Goal: Find specific page/section: Find specific page/section

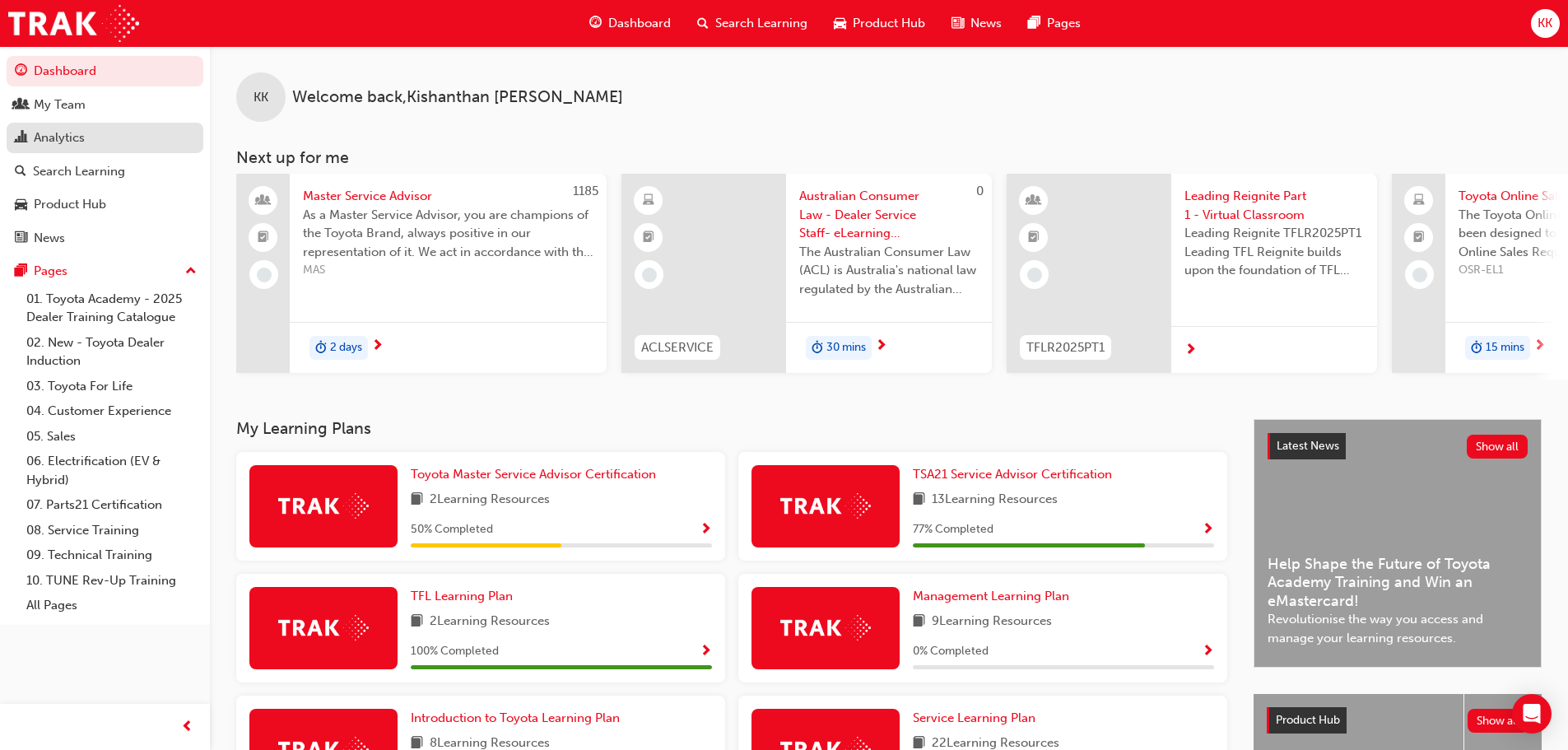
click at [53, 146] on div "Analytics" at bounding box center [59, 137] width 51 height 19
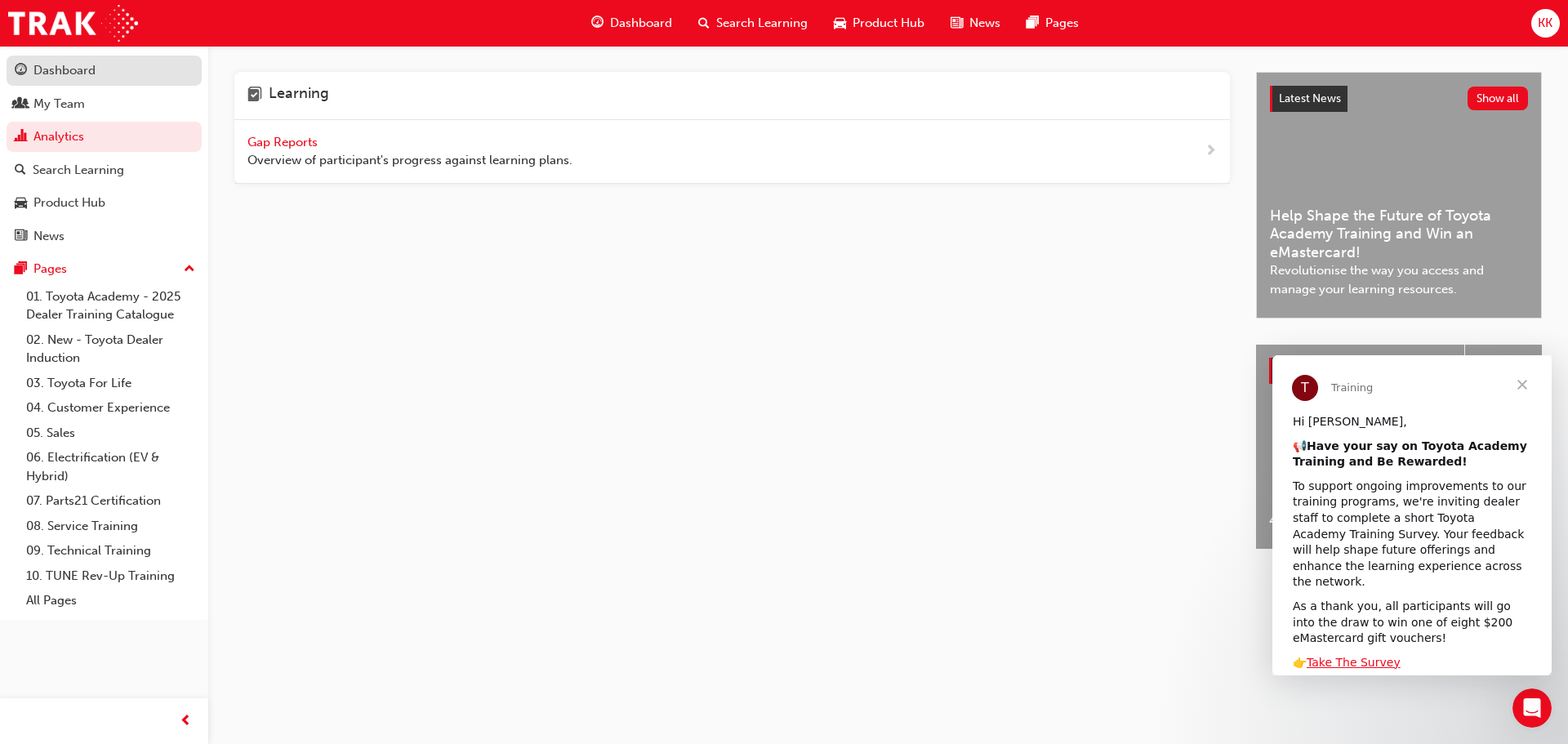
click at [102, 68] on div "Dashboard" at bounding box center [104, 70] width 179 height 20
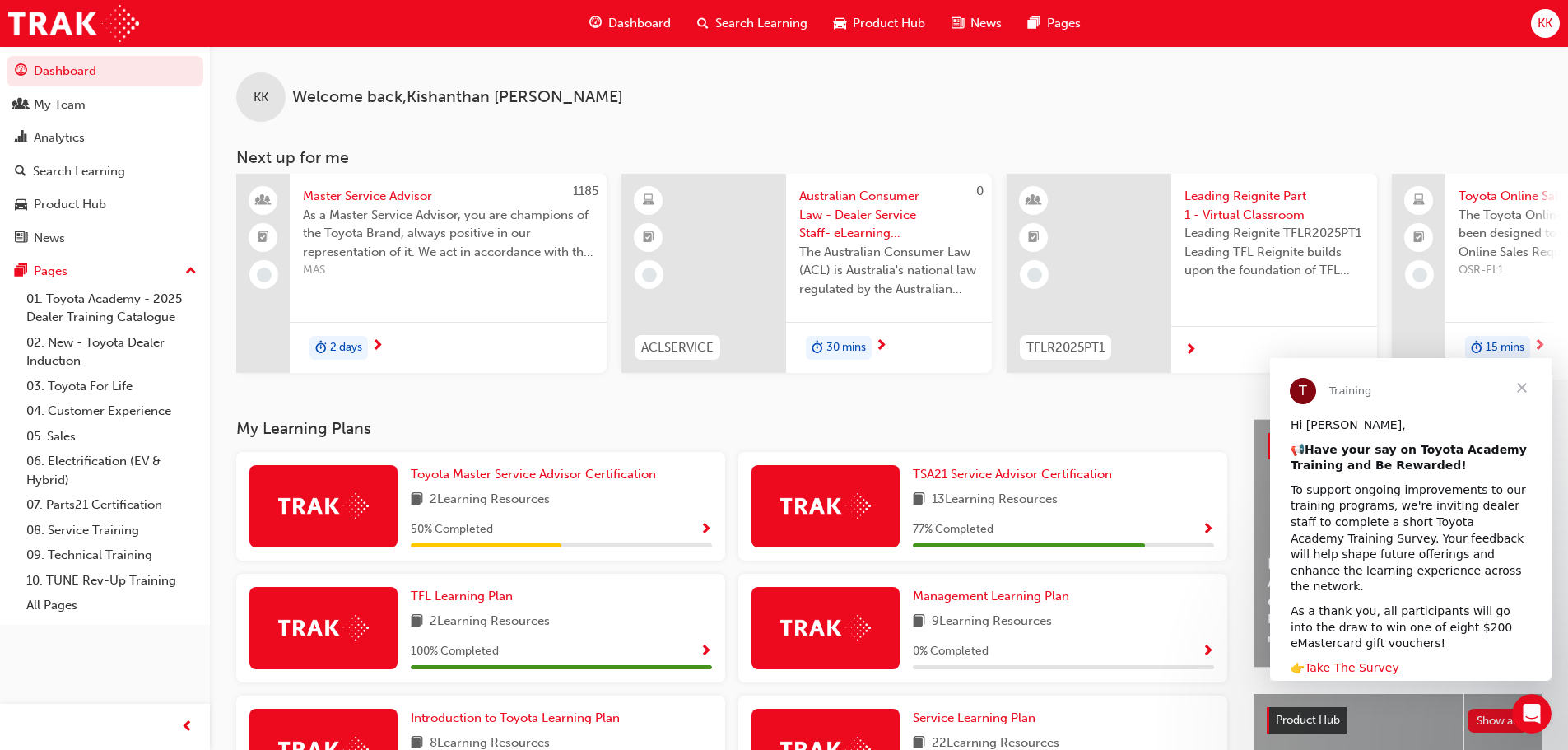
click at [1518, 387] on span "Close" at bounding box center [1521, 388] width 59 height 59
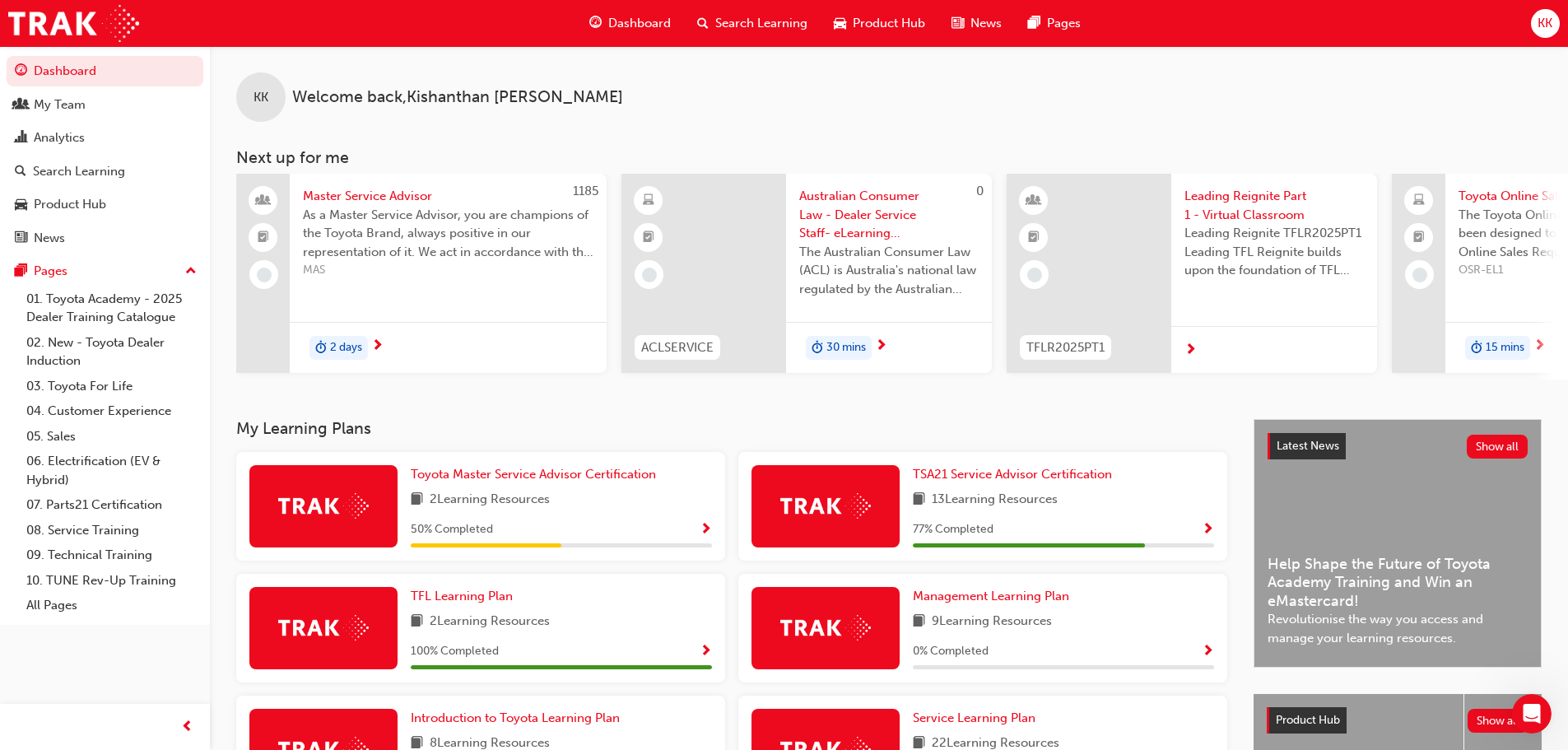
click at [912, 22] on span "Product Hub" at bounding box center [888, 23] width 73 height 19
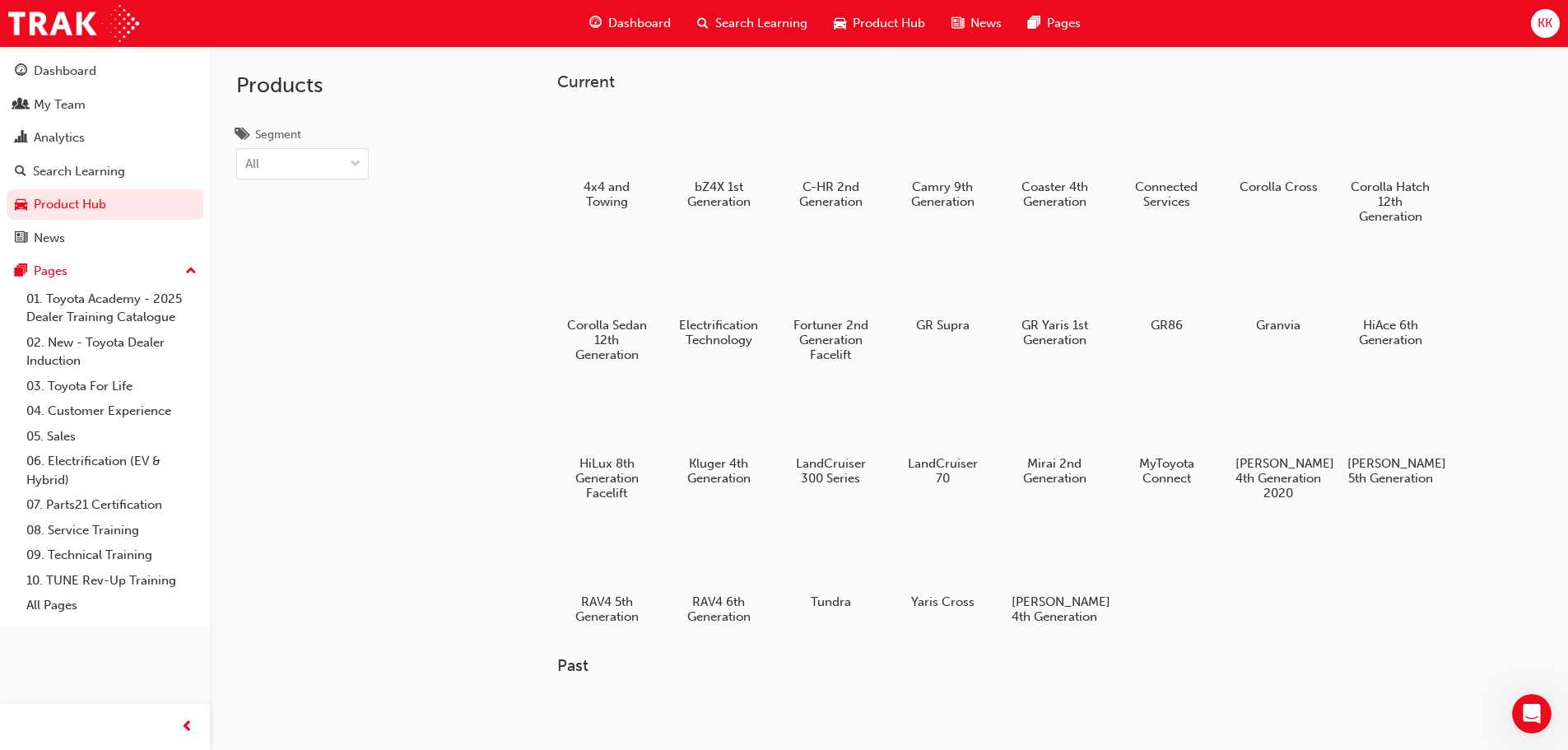
click at [633, 25] on span "Dashboard" at bounding box center [639, 23] width 63 height 19
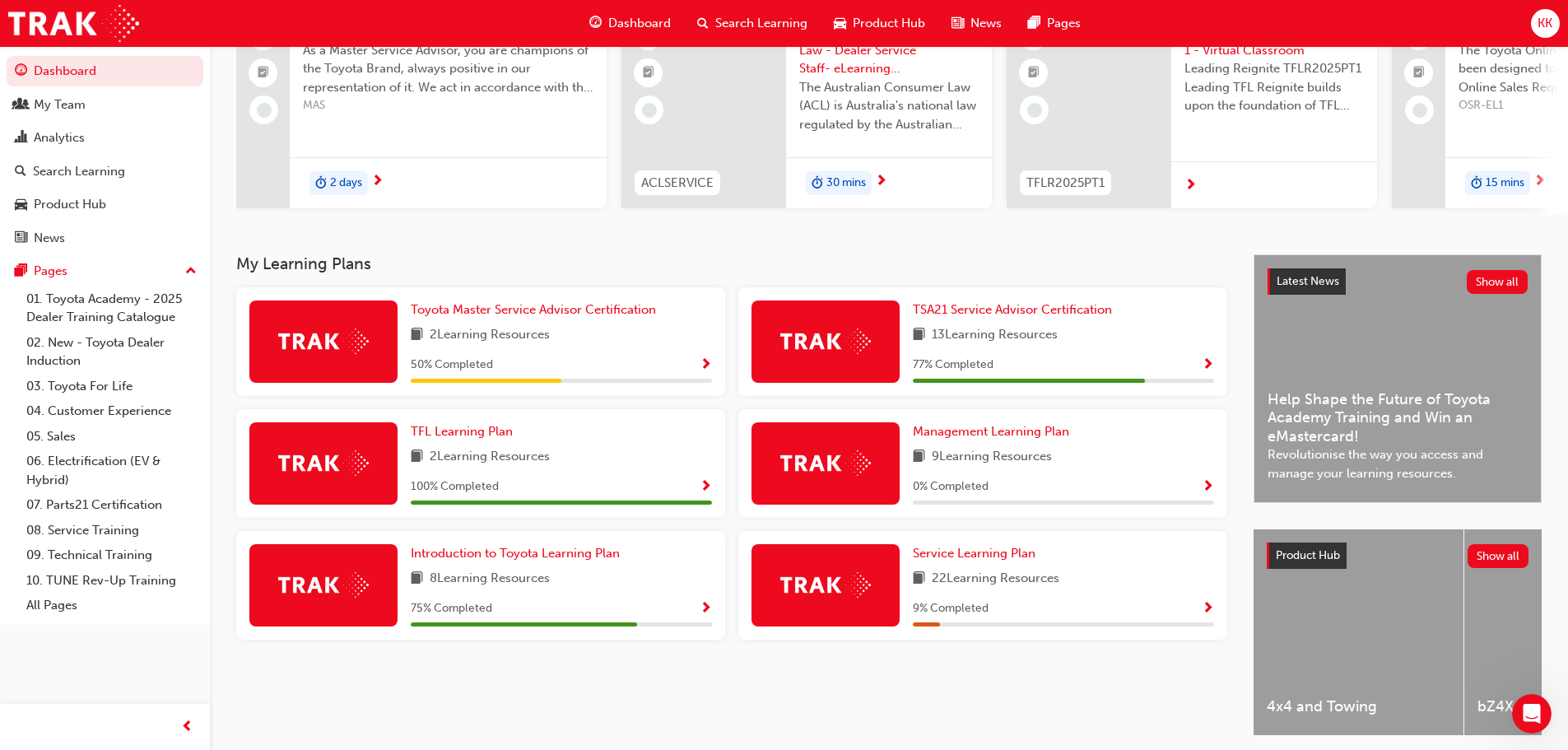
scroll to position [68, 0]
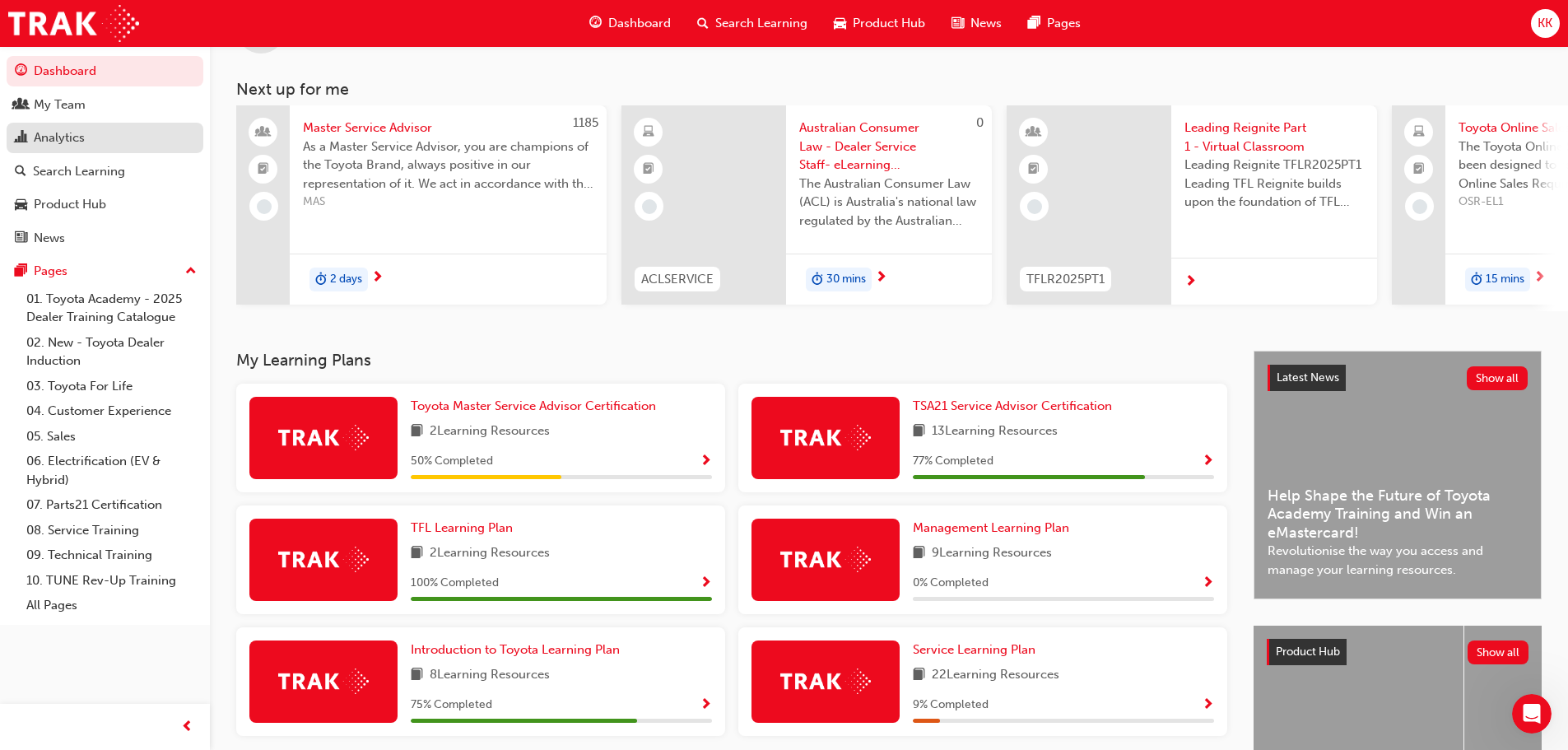
click at [76, 134] on div "Analytics" at bounding box center [59, 137] width 51 height 19
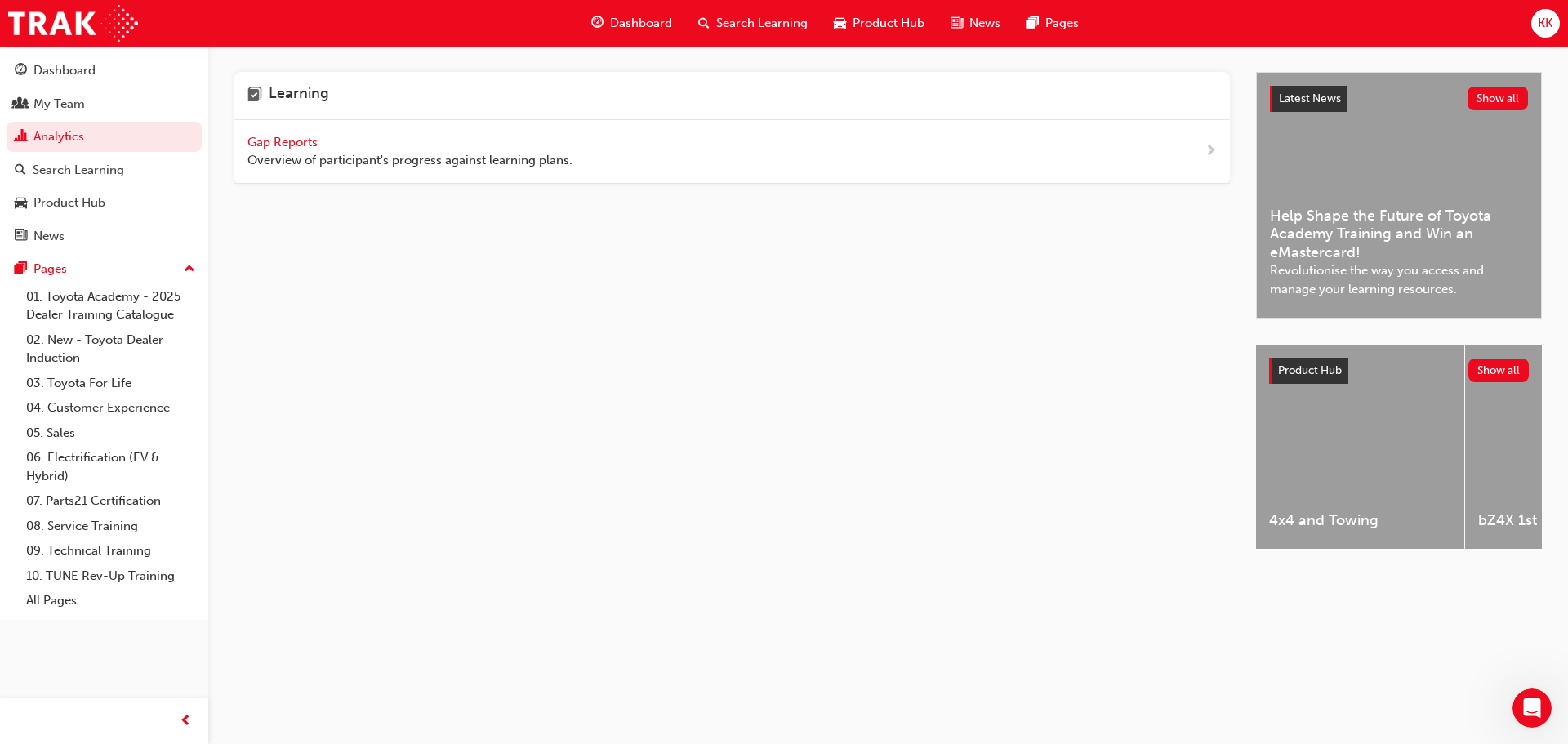
click at [297, 140] on span "Gap Reports" at bounding box center [283, 142] width 74 height 15
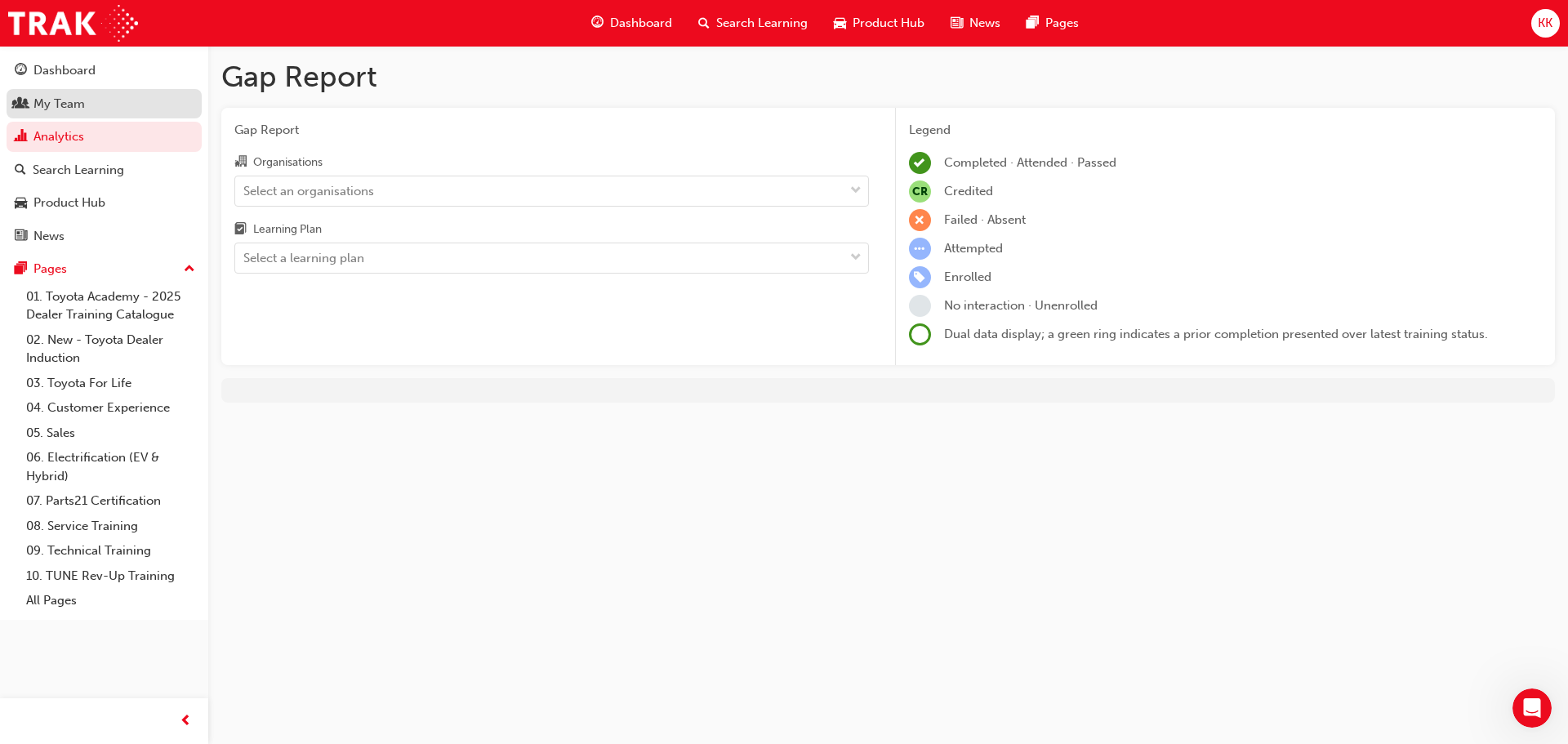
click at [84, 111] on div "My Team" at bounding box center [60, 104] width 52 height 19
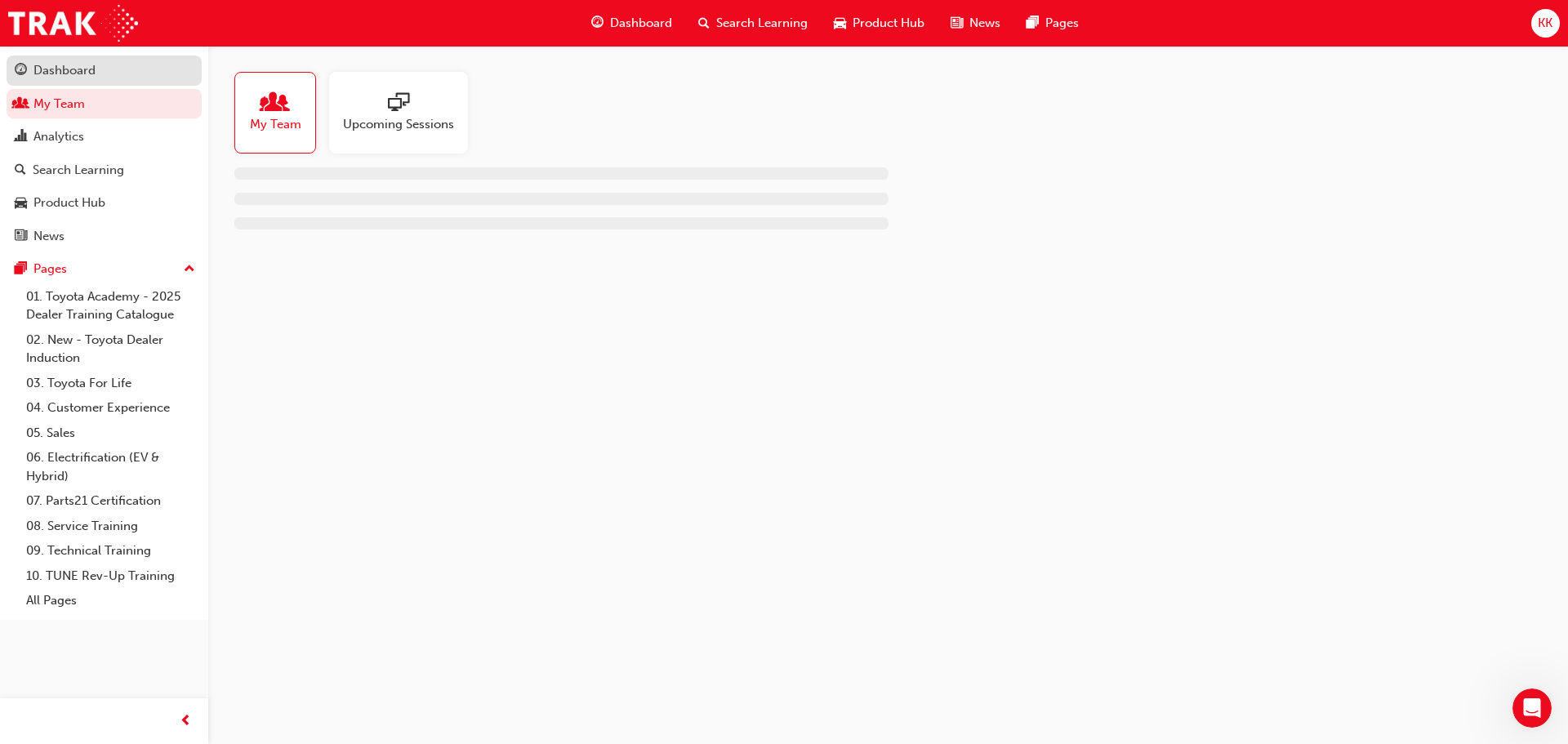
click at [96, 74] on div "Dashboard" at bounding box center [104, 70] width 179 height 20
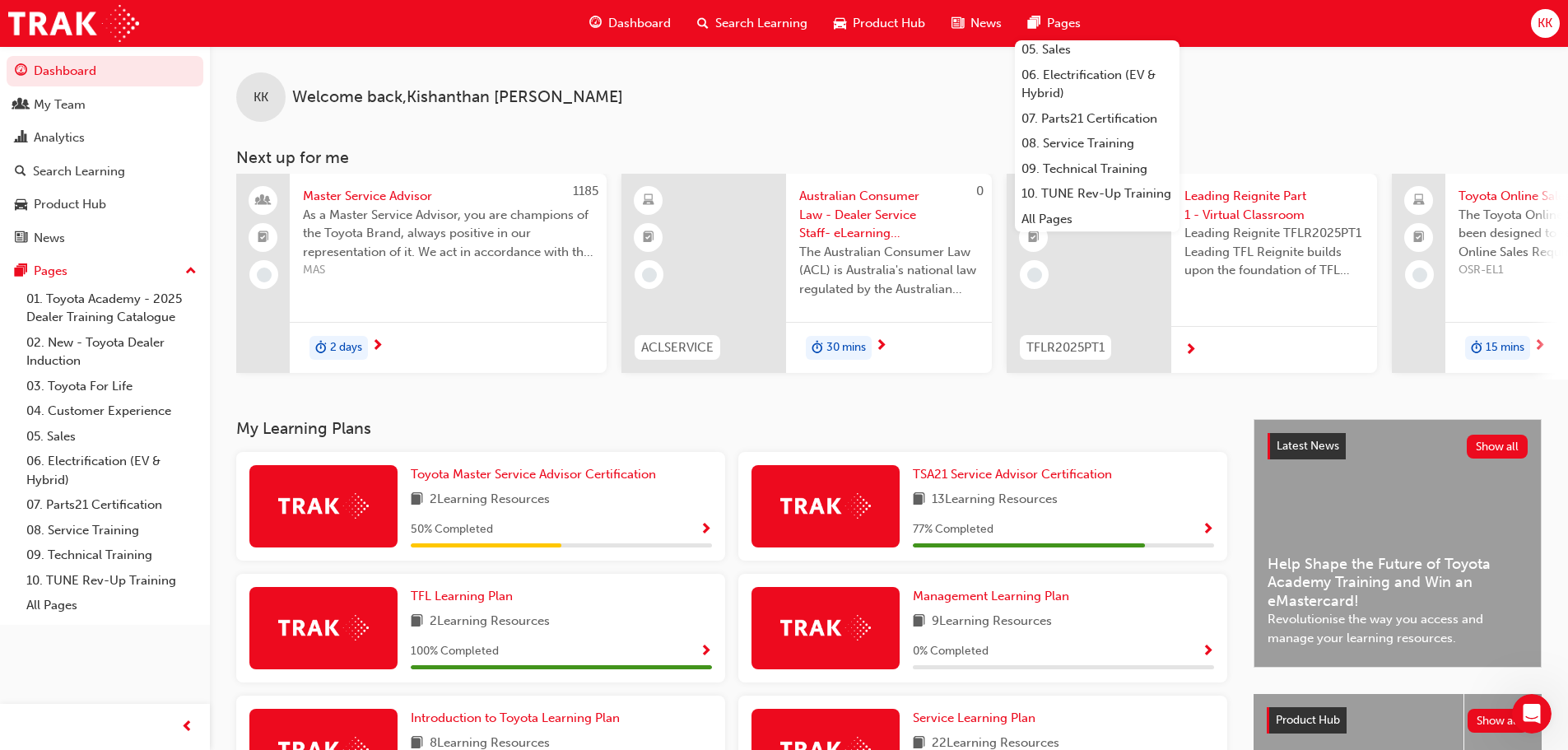
scroll to position [195, 0]
